Goal: Information Seeking & Learning: Learn about a topic

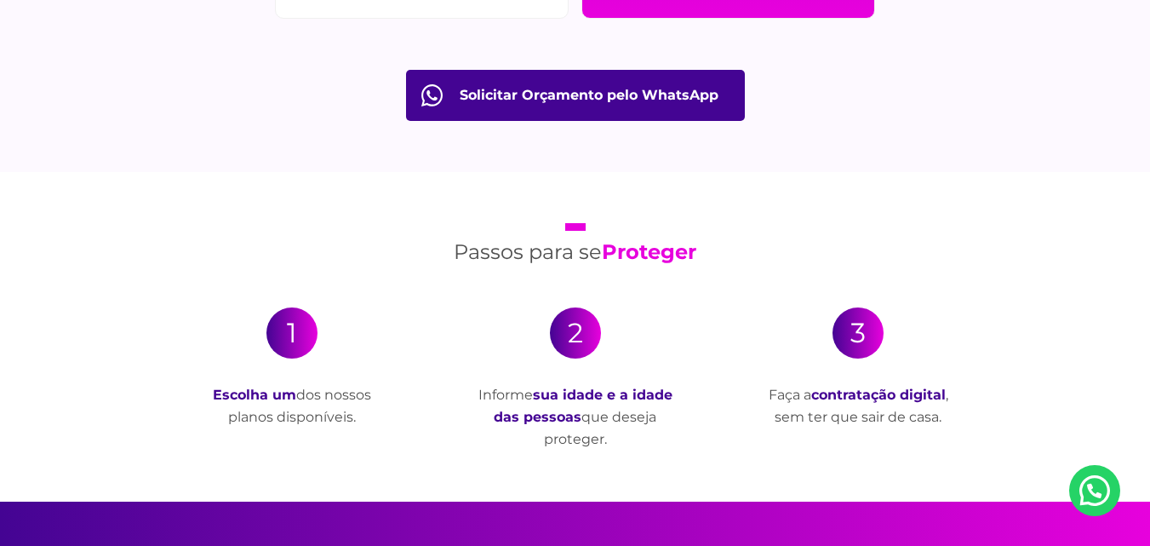
scroll to position [2980, 0]
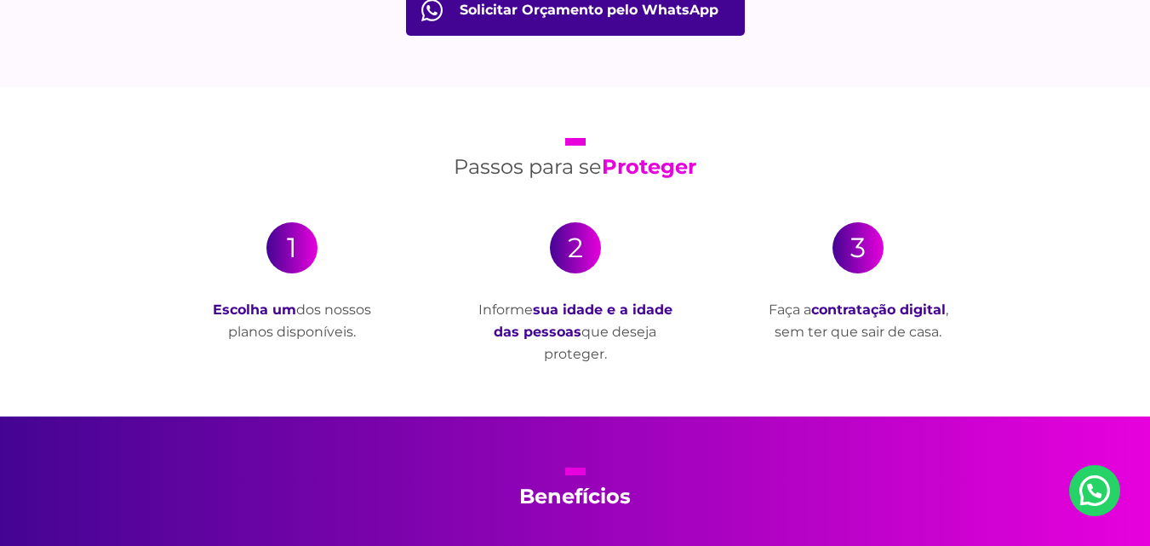
click at [288, 254] on div "1" at bounding box center [291, 247] width 51 height 51
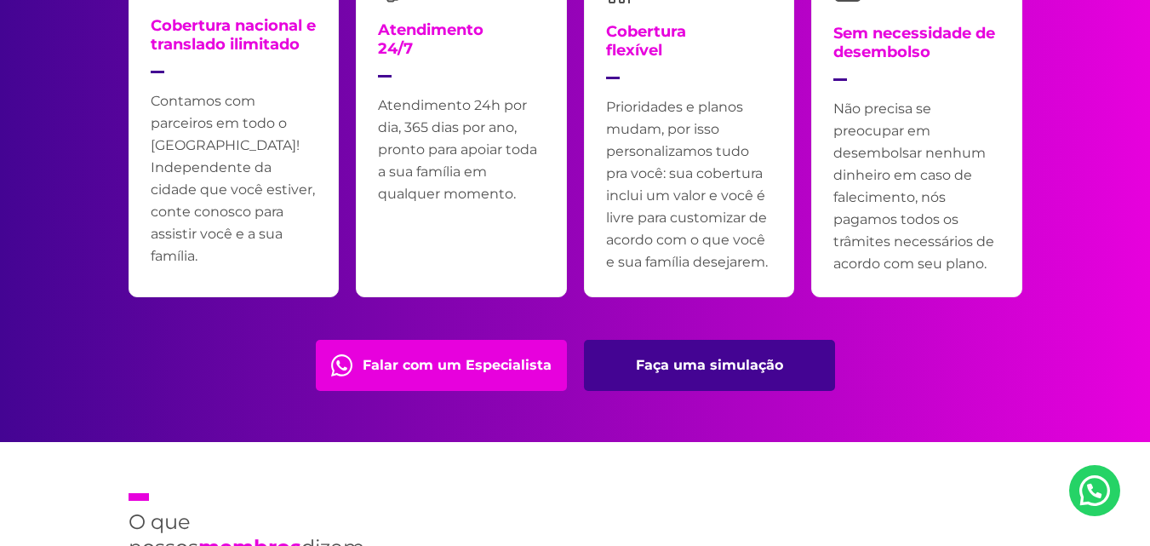
scroll to position [3661, 0]
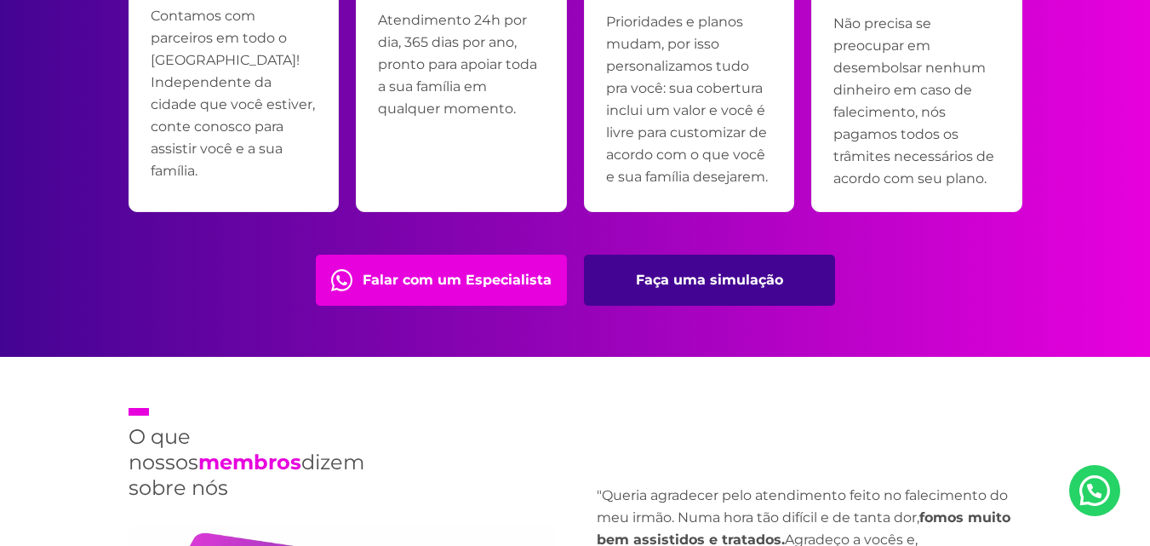
click at [651, 282] on link "Faça uma simulação" at bounding box center [709, 280] width 251 height 51
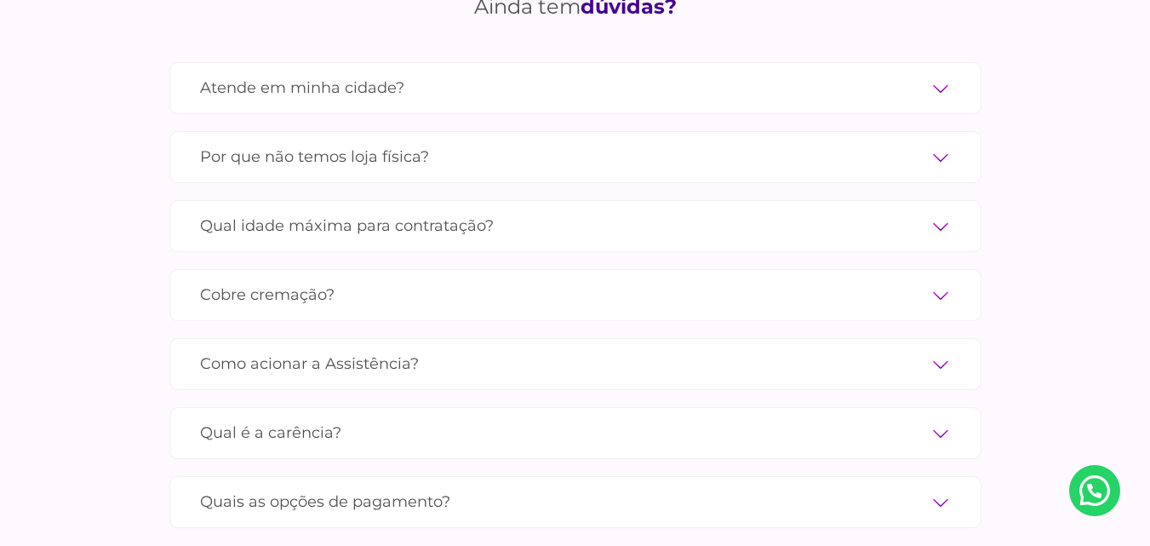
scroll to position [5790, 0]
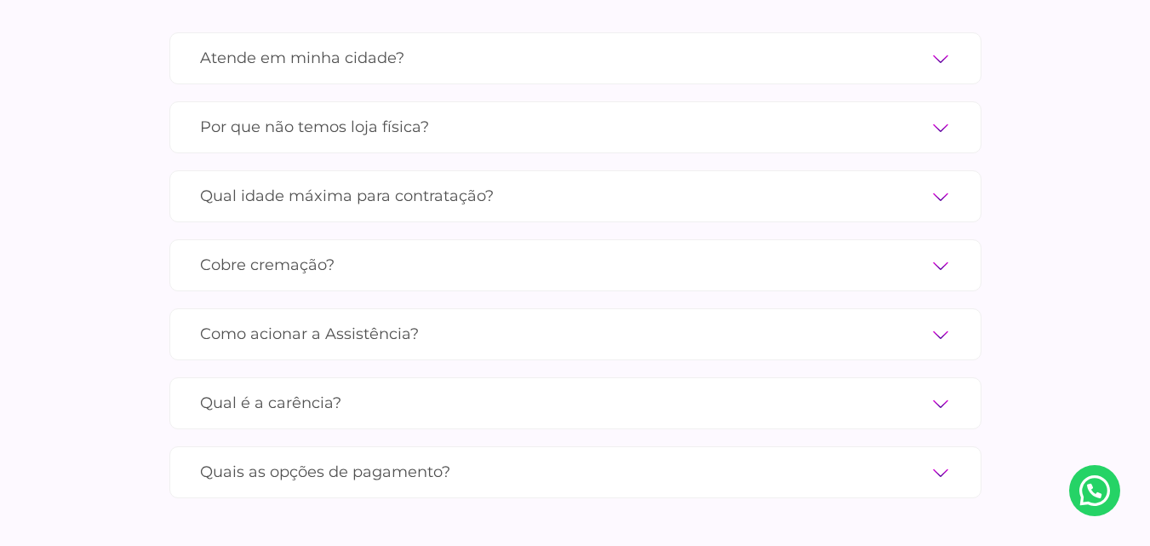
click at [326, 250] on label "Cobre cremação?" at bounding box center [575, 265] width 751 height 30
click at [0, 0] on input "Cobre cremação?" at bounding box center [0, 0] width 0 height 0
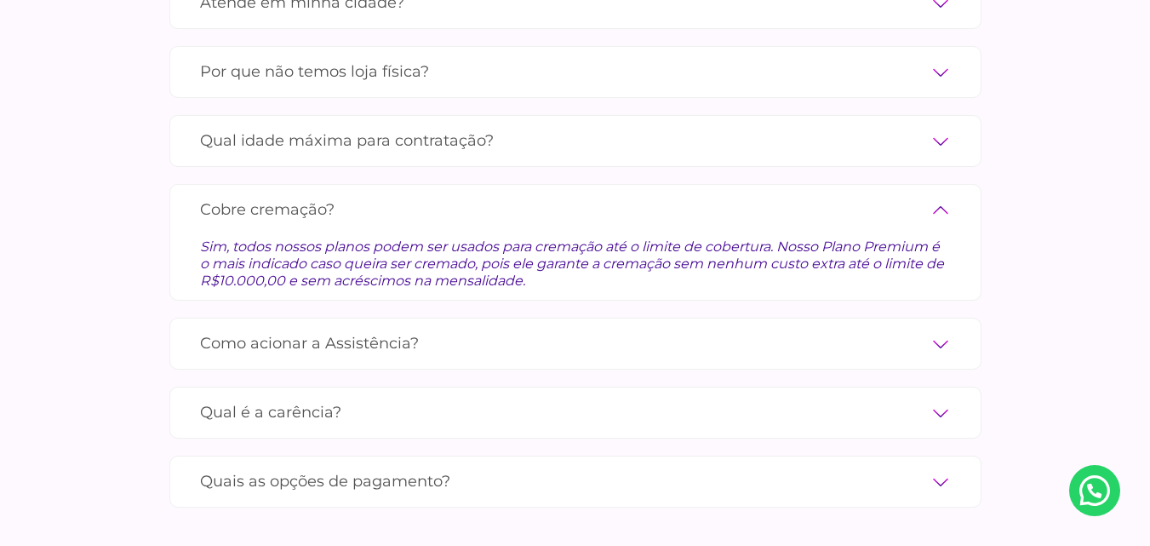
scroll to position [5875, 0]
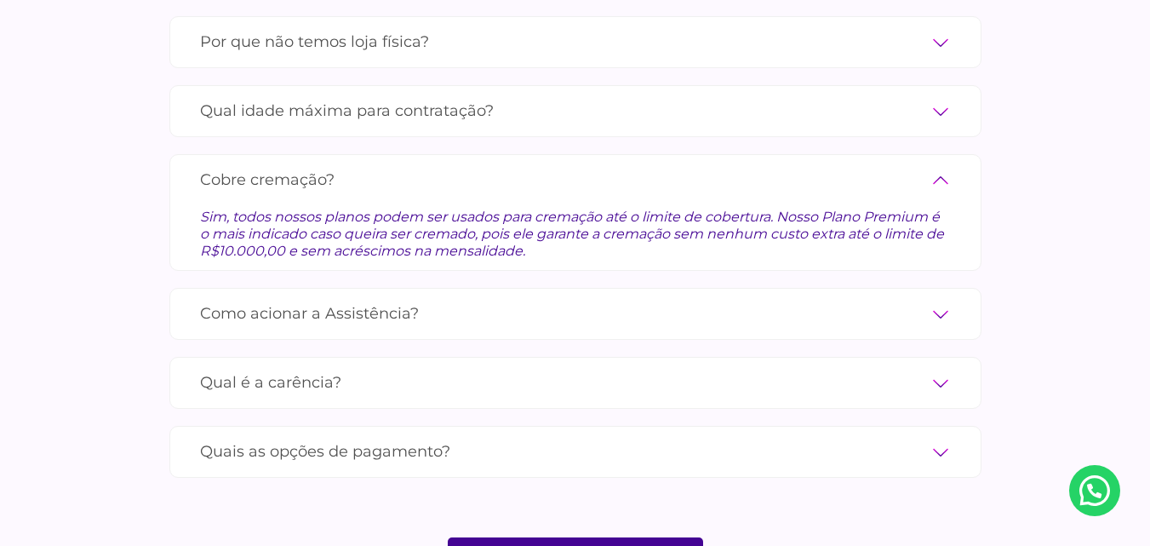
click at [294, 368] on label "Qual é a carência?" at bounding box center [575, 383] width 751 height 30
click at [0, 0] on input "Qual é a carência?" at bounding box center [0, 0] width 0 height 0
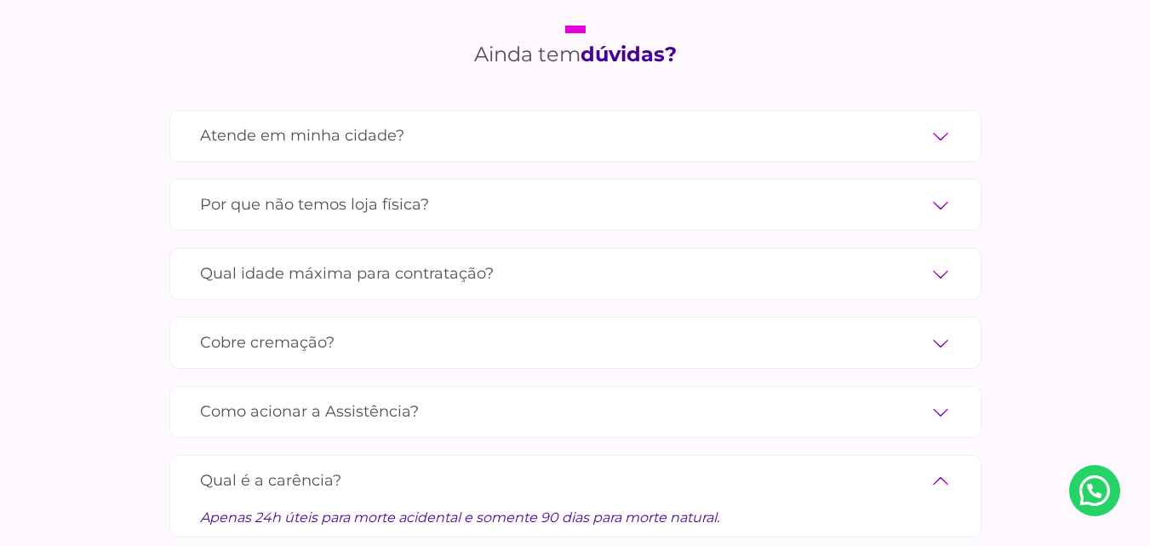
scroll to position [5704, 0]
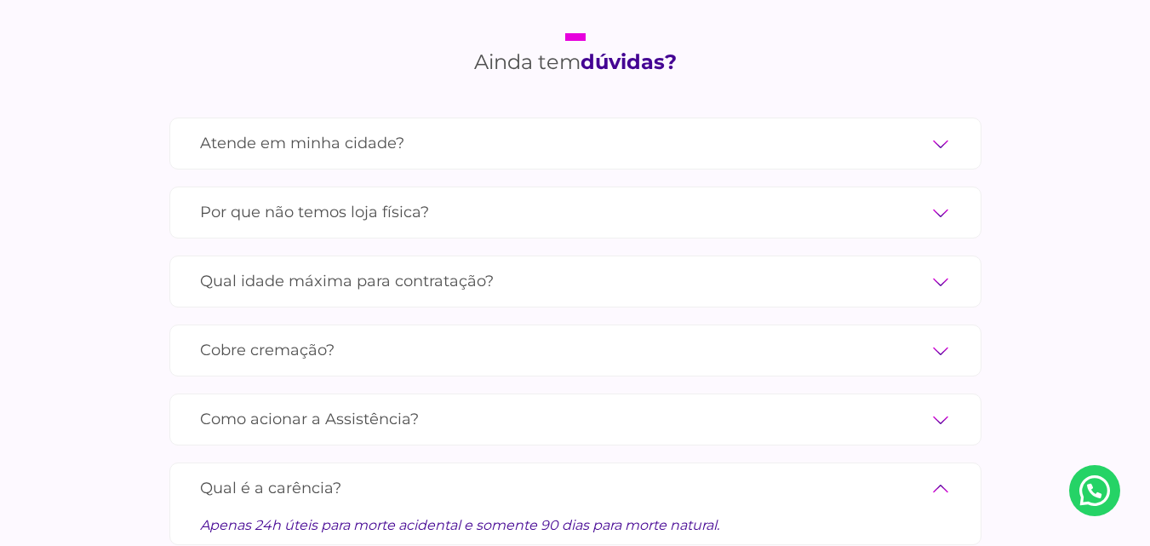
click at [366, 129] on label "Atende em minha cidade?" at bounding box center [575, 144] width 751 height 30
click at [0, 0] on input "Atende em minha cidade?" at bounding box center [0, 0] width 0 height 0
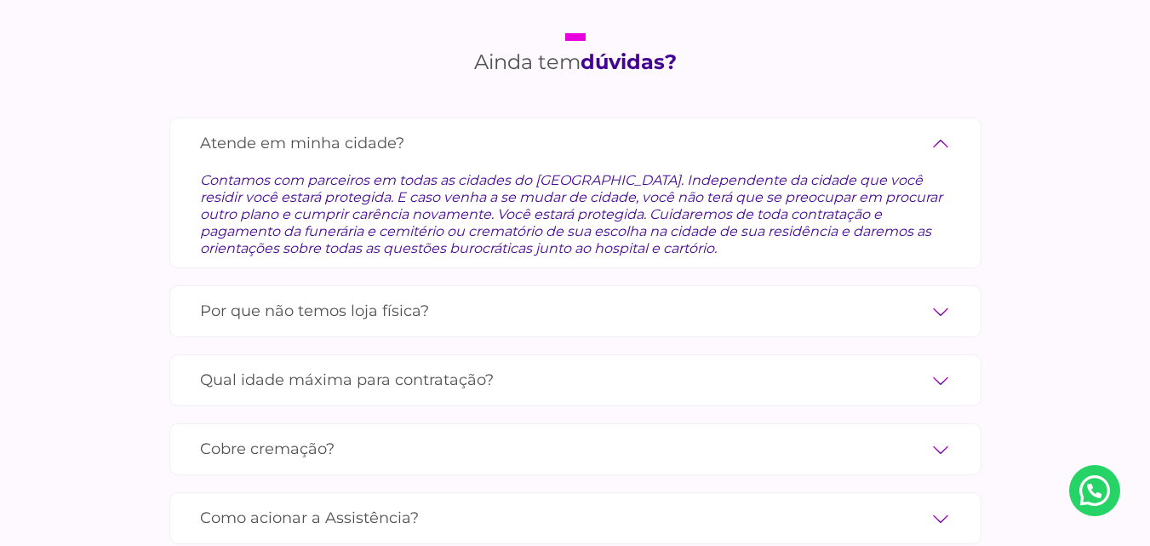
click at [375, 297] on label "Por que não temos loja física?" at bounding box center [575, 311] width 751 height 30
click at [0, 0] on input "Por que não temos loja física?" at bounding box center [0, 0] width 0 height 0
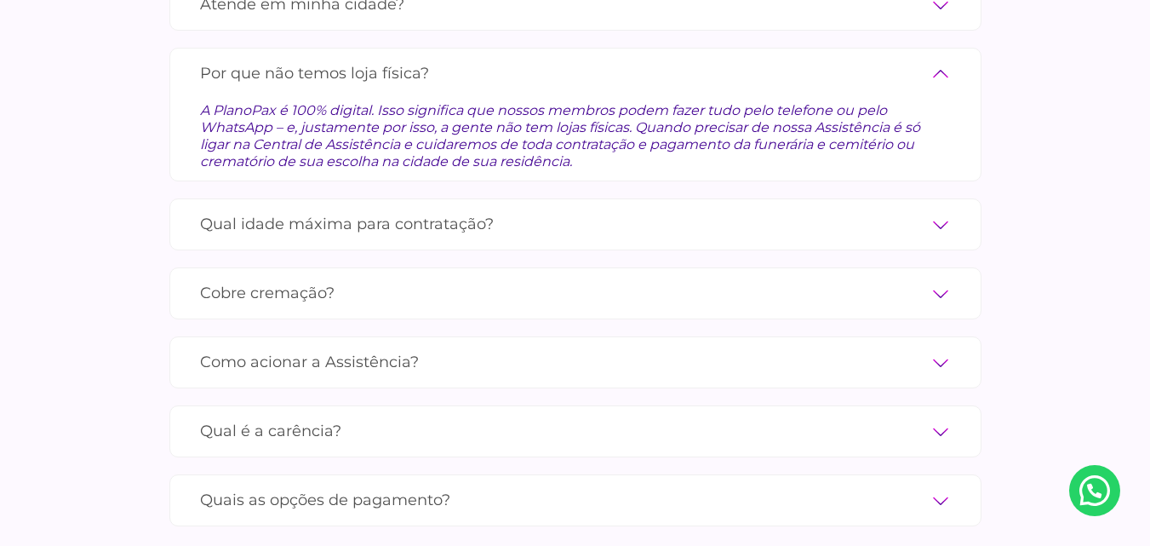
scroll to position [5853, 0]
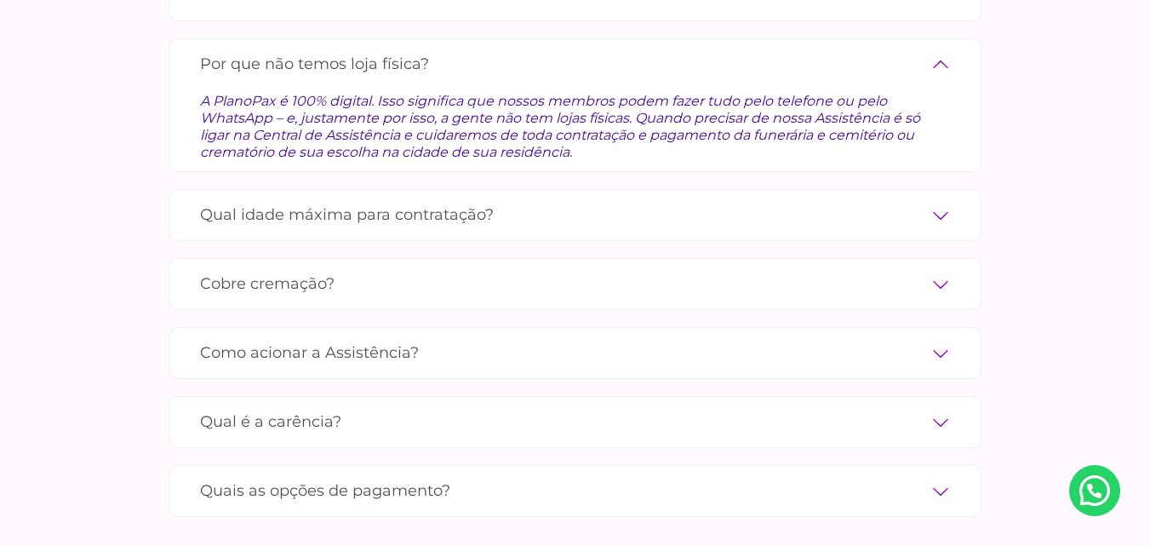
click at [292, 407] on label "Qual é a carência?" at bounding box center [575, 422] width 751 height 30
click at [0, 0] on input "Qual é a carência?" at bounding box center [0, 0] width 0 height 0
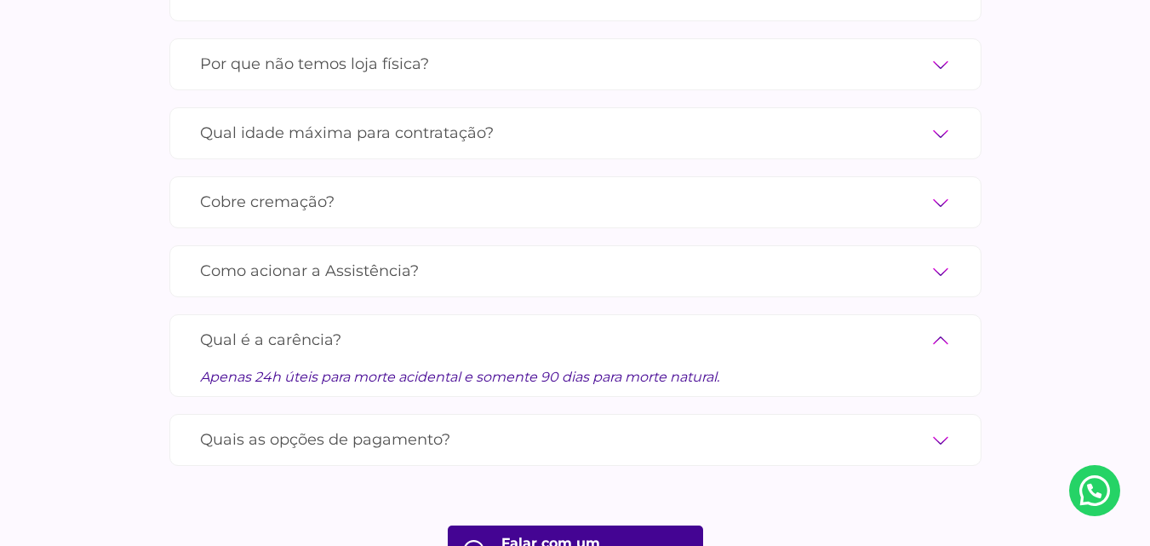
click at [425, 256] on label "Como acionar a Assistência?" at bounding box center [575, 271] width 751 height 30
click at [0, 0] on input "Como acionar a Assistência?" at bounding box center [0, 0] width 0 height 0
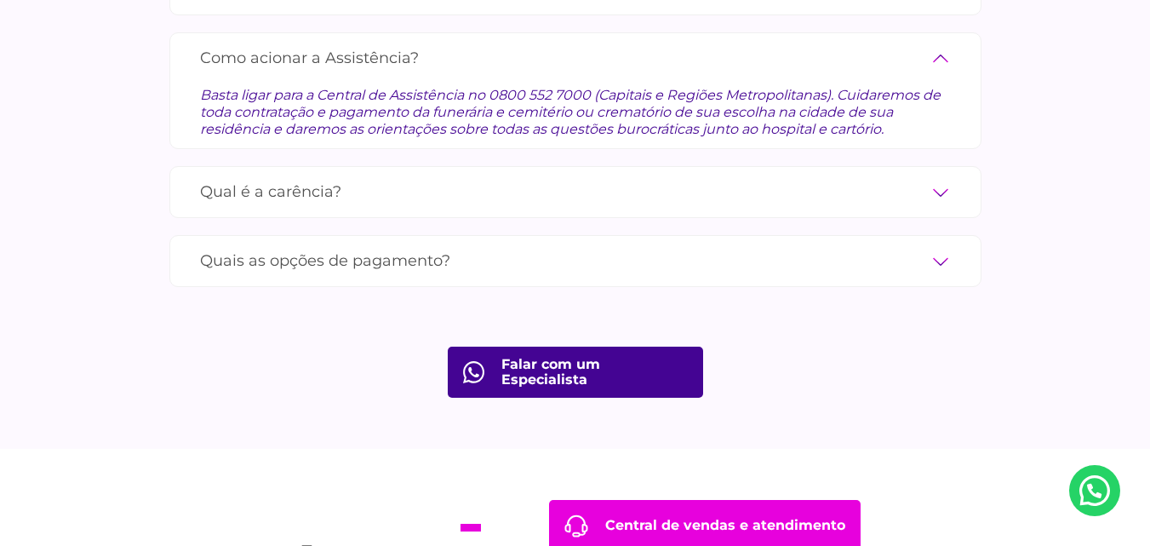
scroll to position [6108, 0]
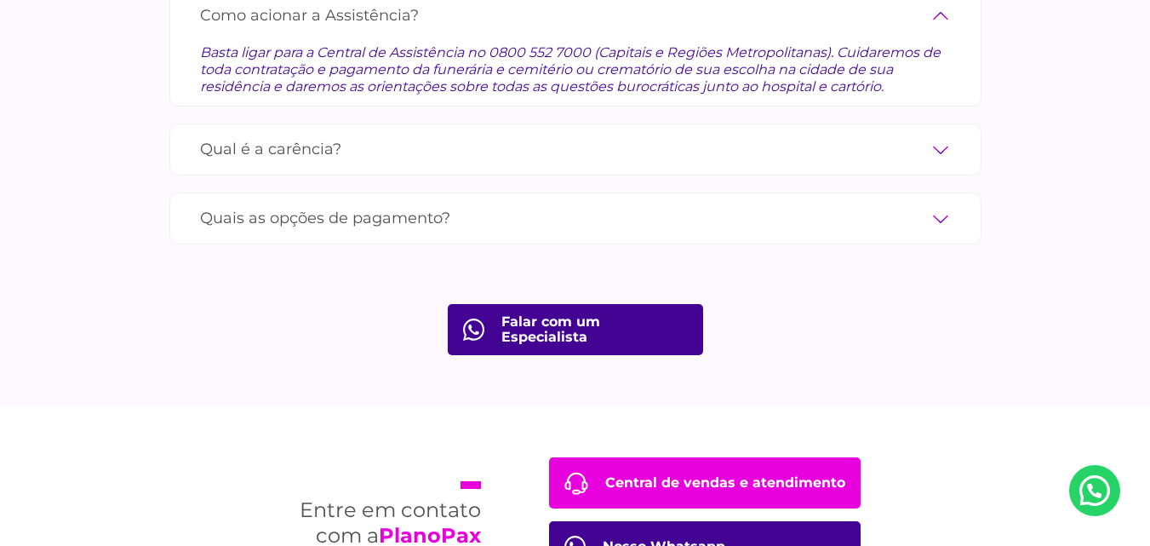
click at [396, 203] on label "Quais as opções de pagamento?" at bounding box center [575, 218] width 751 height 30
click at [0, 0] on input "Quais as opções de pagamento?" at bounding box center [0, 0] width 0 height 0
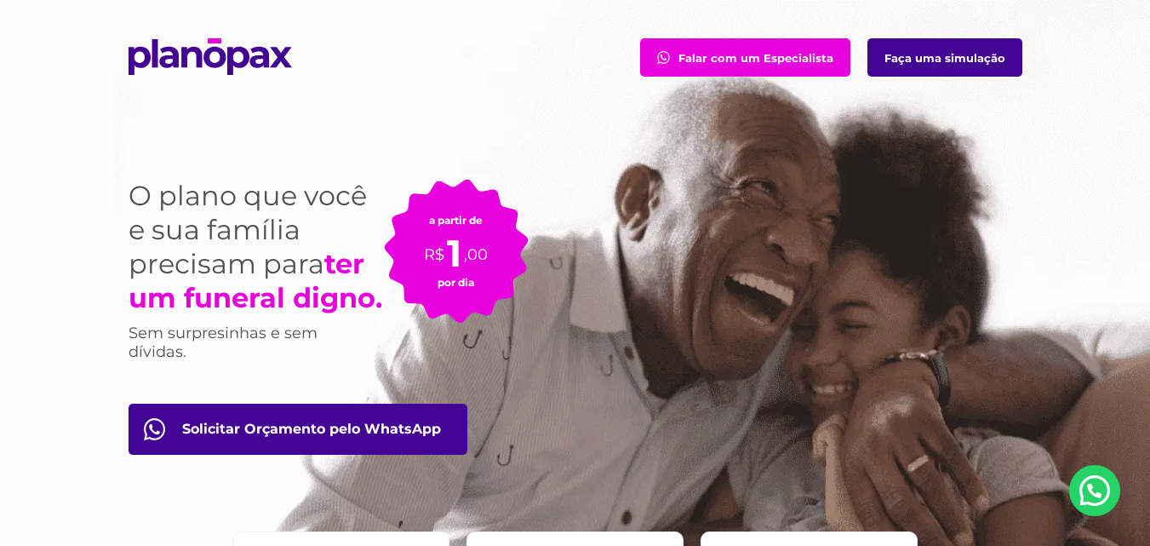
scroll to position [0, 0]
